Goal: Navigation & Orientation: Find specific page/section

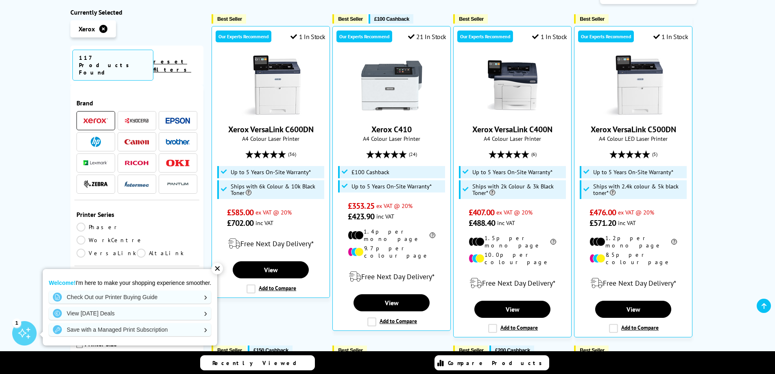
click at [223, 271] on div "✕" at bounding box center [216, 268] width 11 height 11
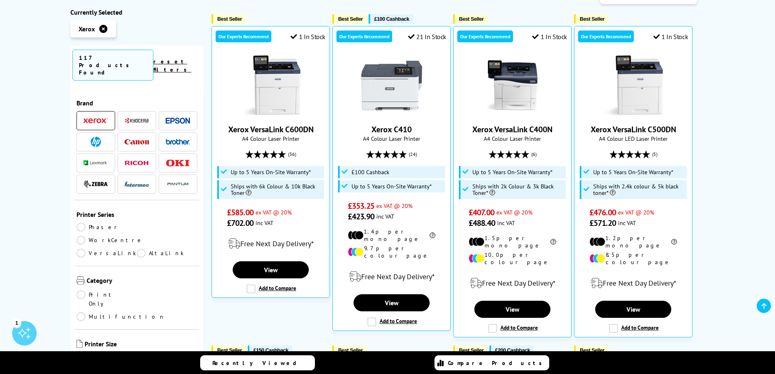
click at [142, 312] on link "Multifunction" at bounding box center [120, 316] width 89 height 9
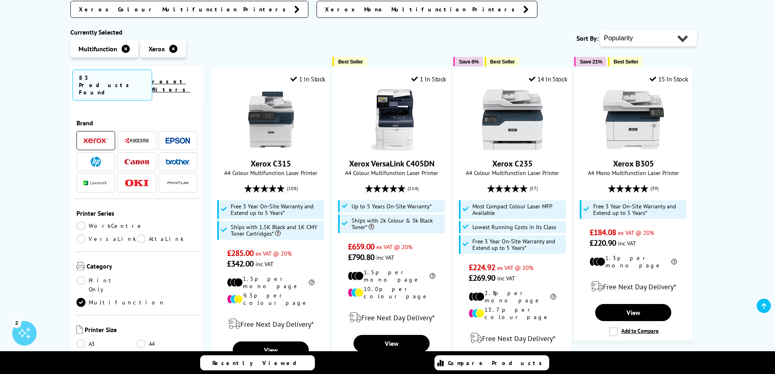
click at [82, 339] on link "A3" at bounding box center [106, 343] width 61 height 9
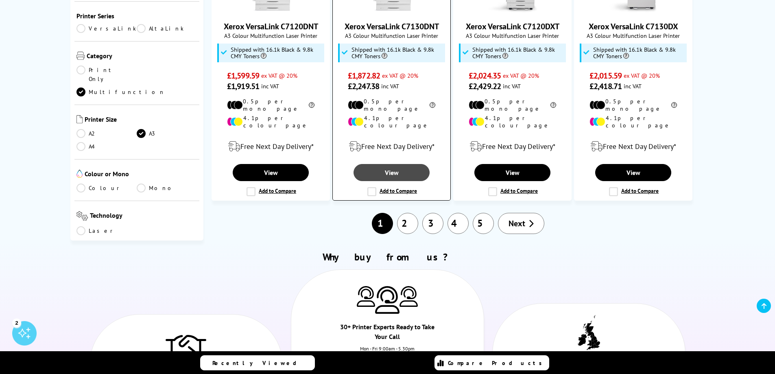
scroll to position [935, 0]
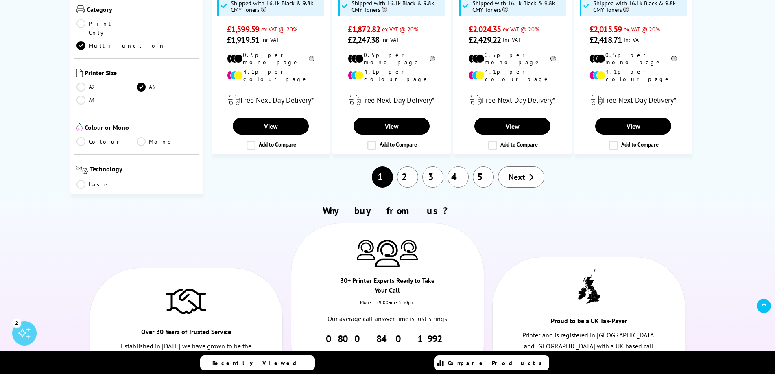
click at [409, 166] on link "2" at bounding box center [407, 176] width 21 height 21
